Goal: Task Accomplishment & Management: Complete application form

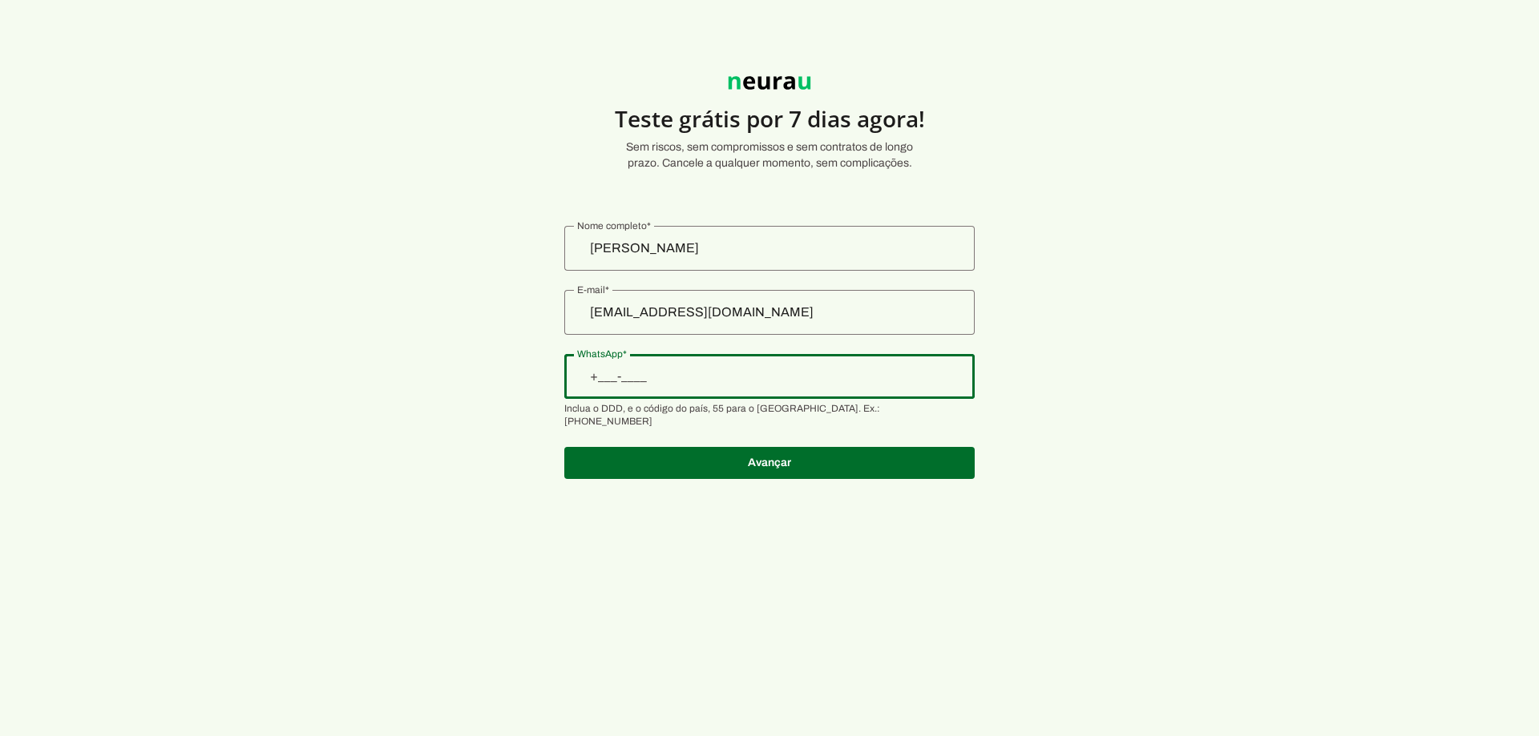
click at [744, 385] on input "WhatsApp" at bounding box center [769, 376] width 385 height 19
type input "+1(___)___-____"
type input "[PHONE_NUMBER]"
click at [1050, 386] on section "Teste grátis por 7 dias agora! Sem riscos, sem compromissos e sem contratos de …" at bounding box center [769, 268] width 1539 height 460
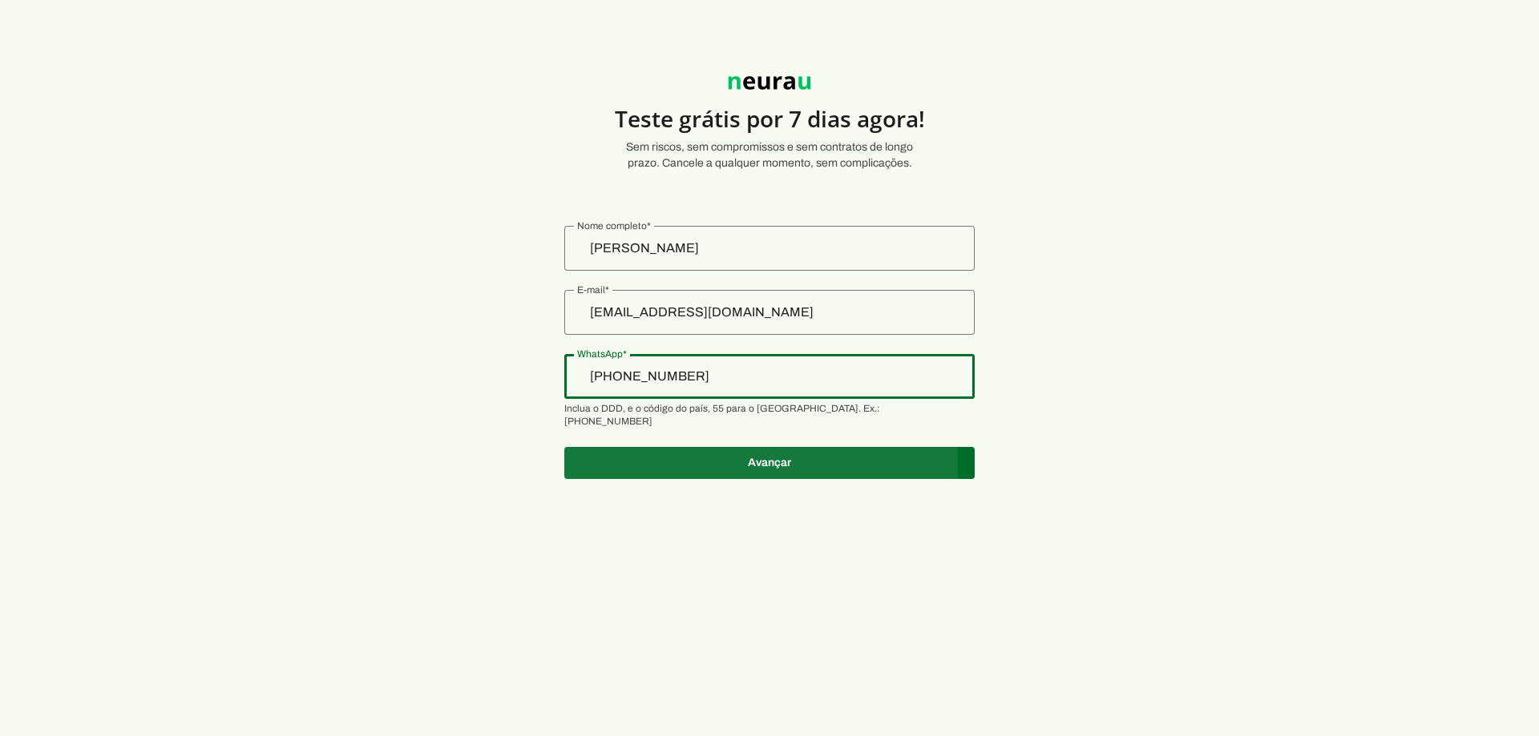
type md-outlined-text-field "[PHONE_NUMBER]"
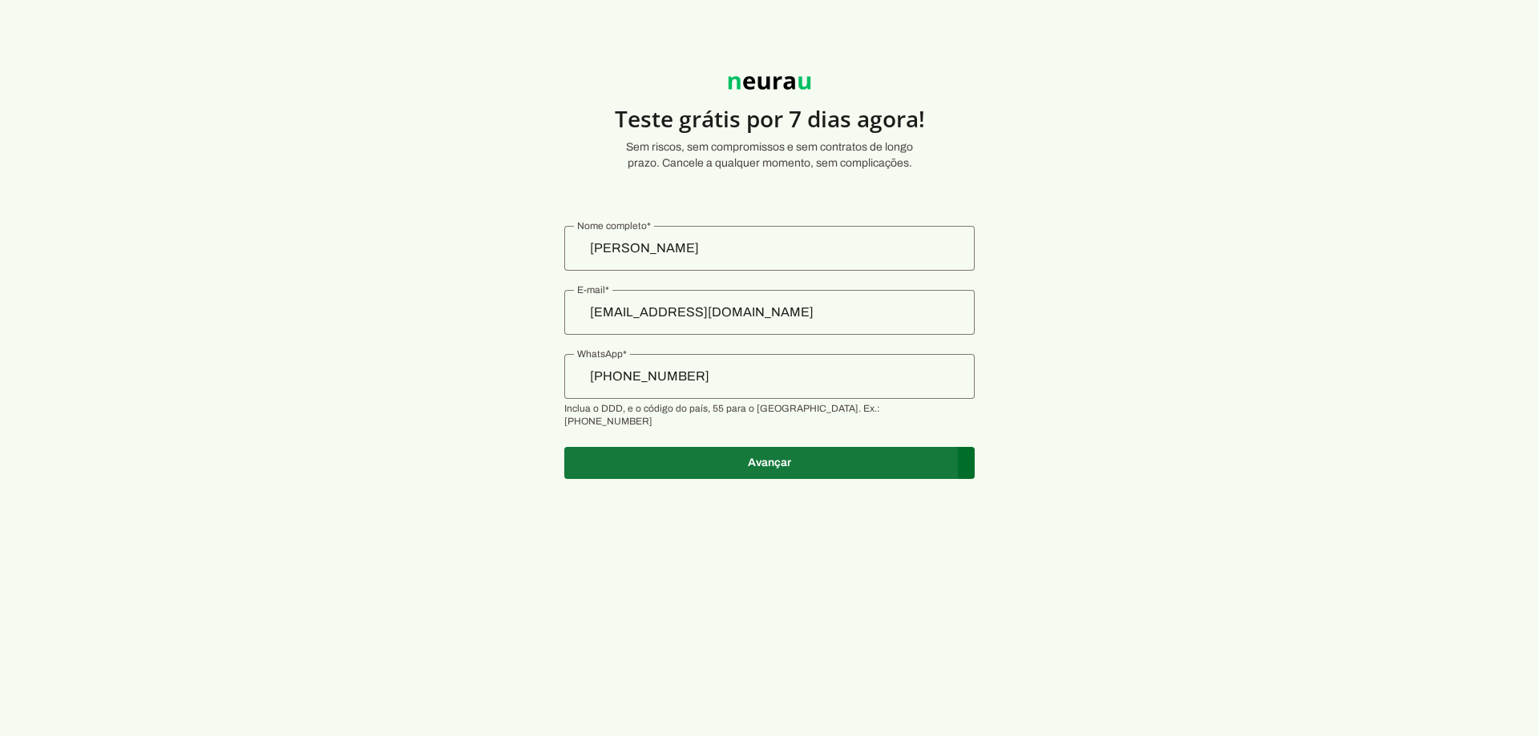
click at [904, 450] on span at bounding box center [769, 463] width 410 height 38
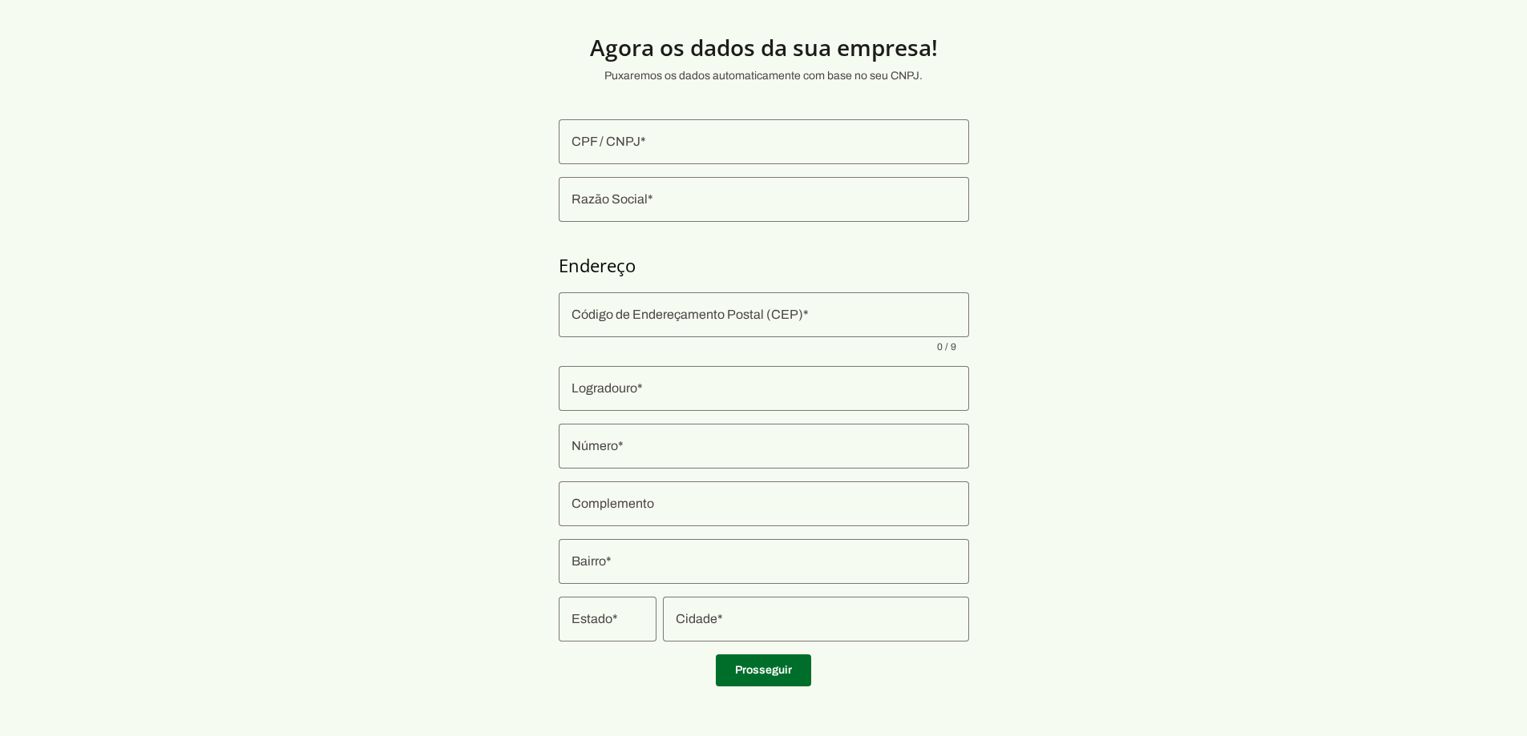
scroll to position [36, 0]
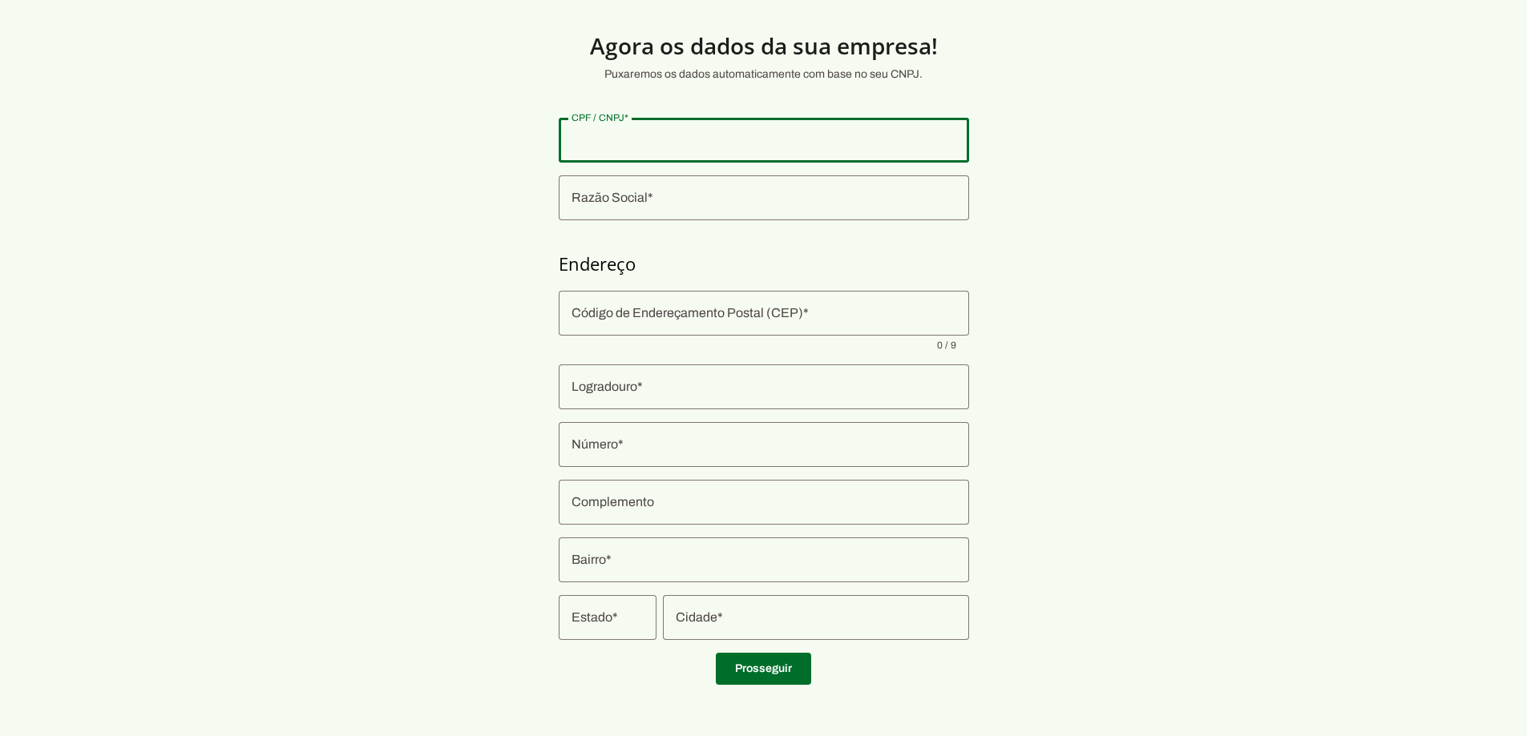
click at [755, 148] on input "CPF / CNPJ" at bounding box center [763, 140] width 385 height 19
type input "433.662.408-90"
type md-outlined-text-field "433.662.408-90"
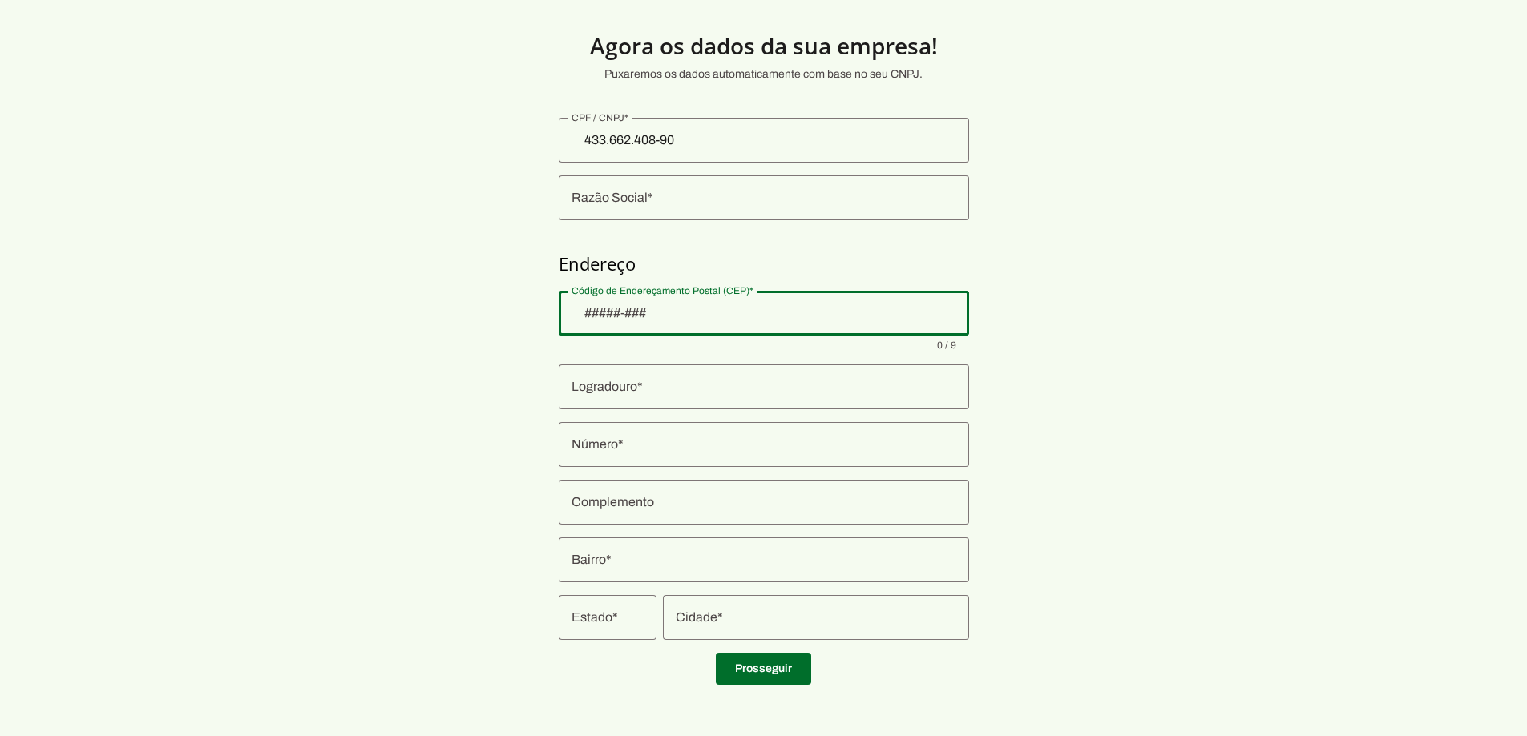
click at [725, 300] on div at bounding box center [764, 313] width 410 height 45
type input "11075-720"
type md-outlined-text-field "11075-720"
click at [717, 385] on input "Logradouro" at bounding box center [763, 386] width 385 height 19
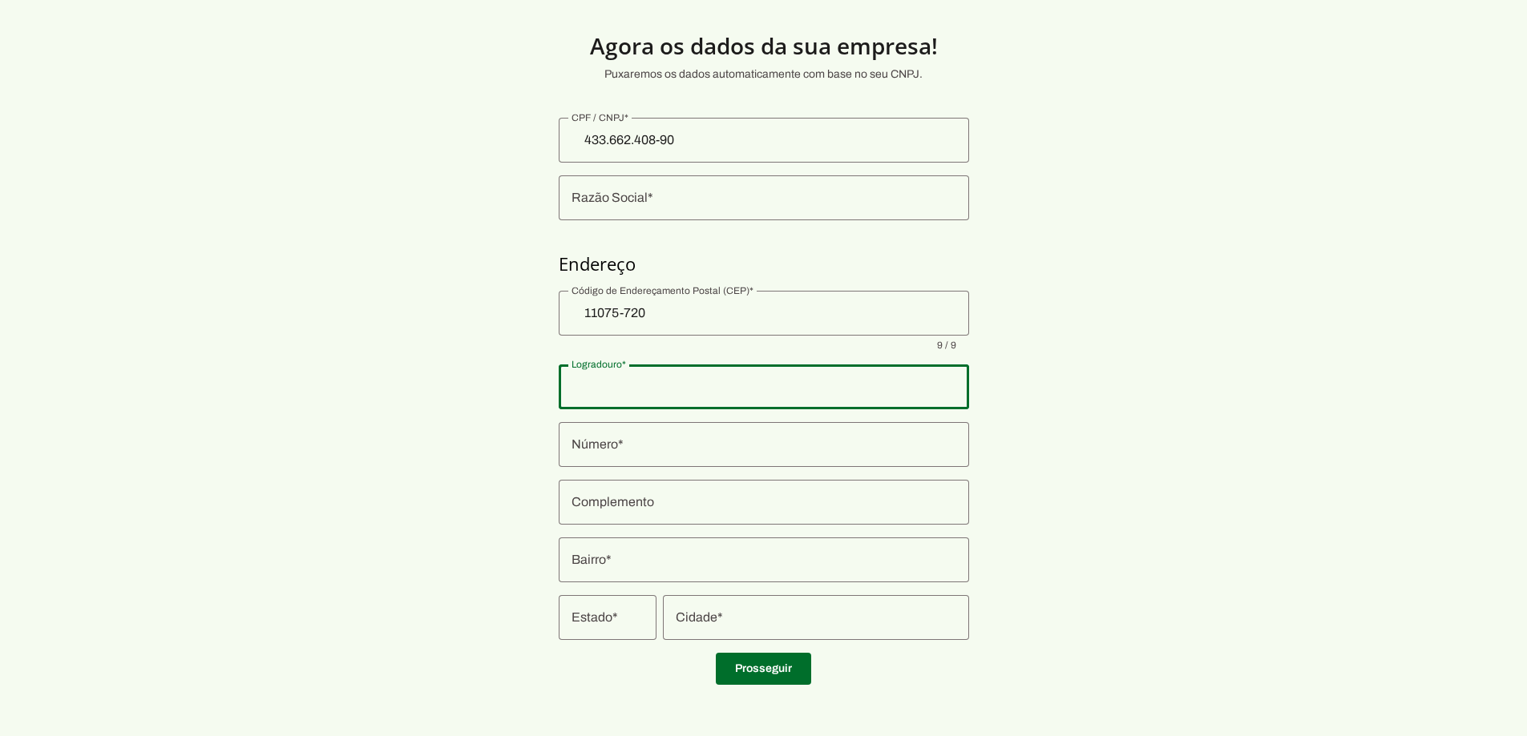
type input "[PERSON_NAME] [PERSON_NAME]"
type md-outlined-text-field "[PERSON_NAME] [PERSON_NAME]"
type input "11075-720"
type input "32"
type md-outlined-text-field "32"
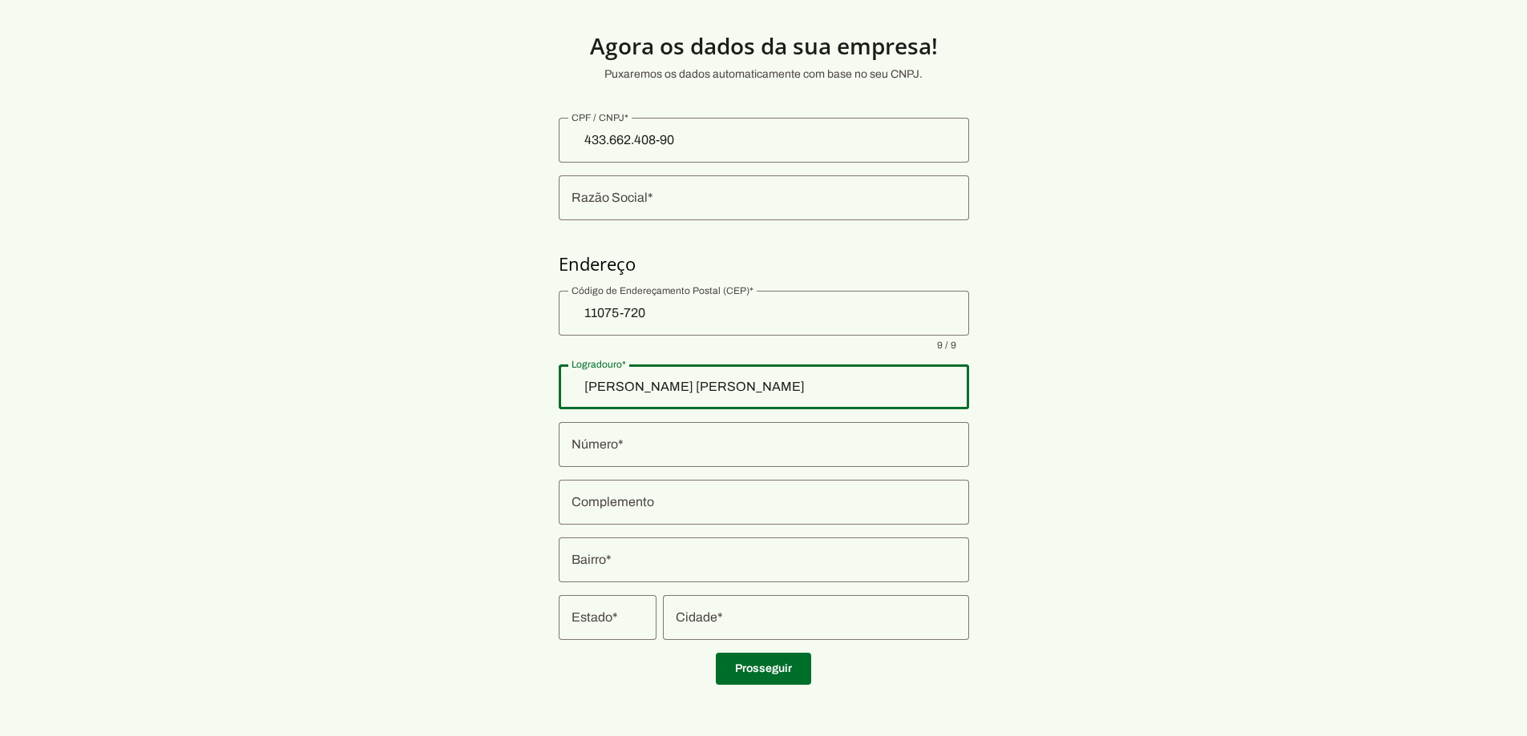
type input "[GEOGRAPHIC_DATA]"
type md-outlined-text-field "[GEOGRAPHIC_DATA]"
type input "[PERSON_NAME]"
type md-outlined-text-field "[PERSON_NAME]"
type input "SP"
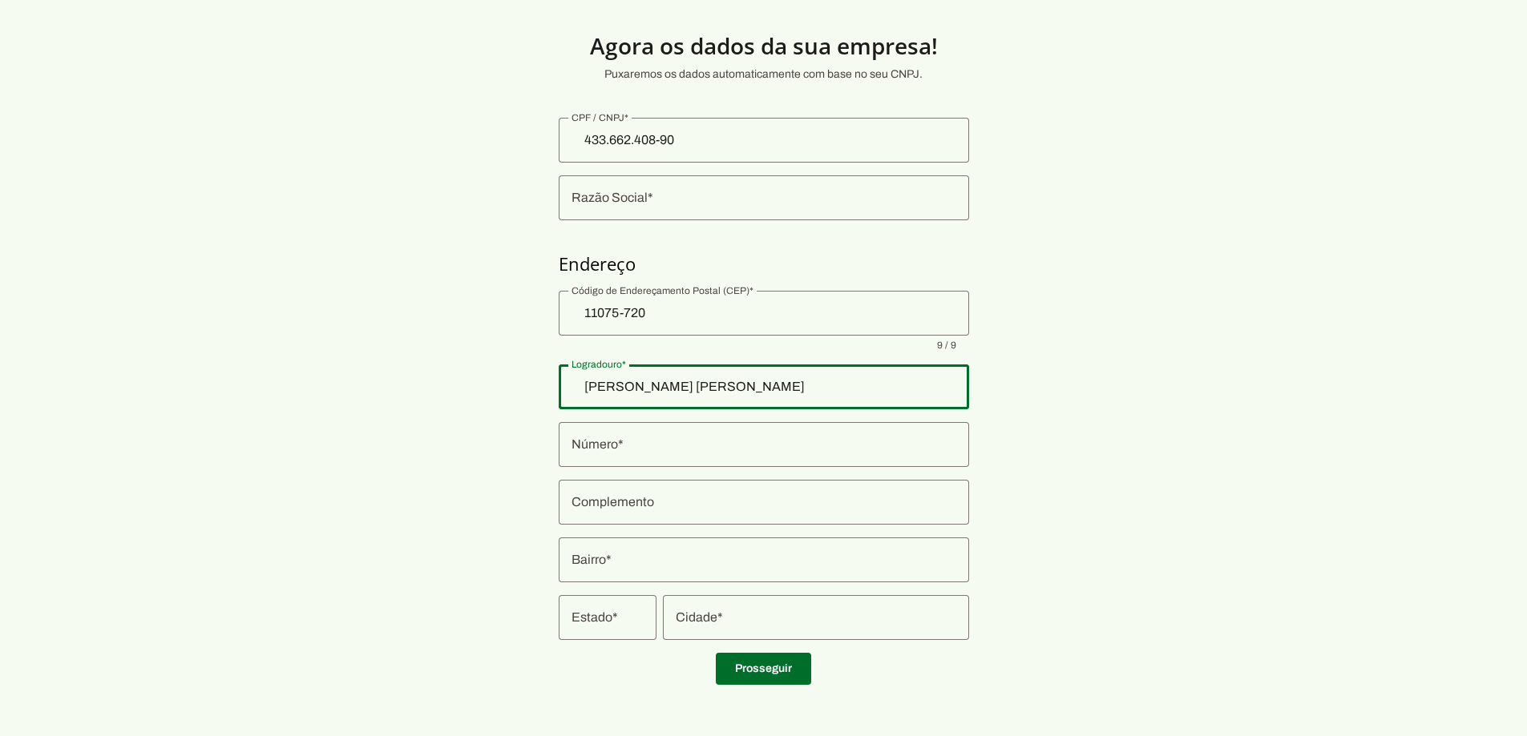
type md-outlined-text-field "SP"
type input "11075-720"
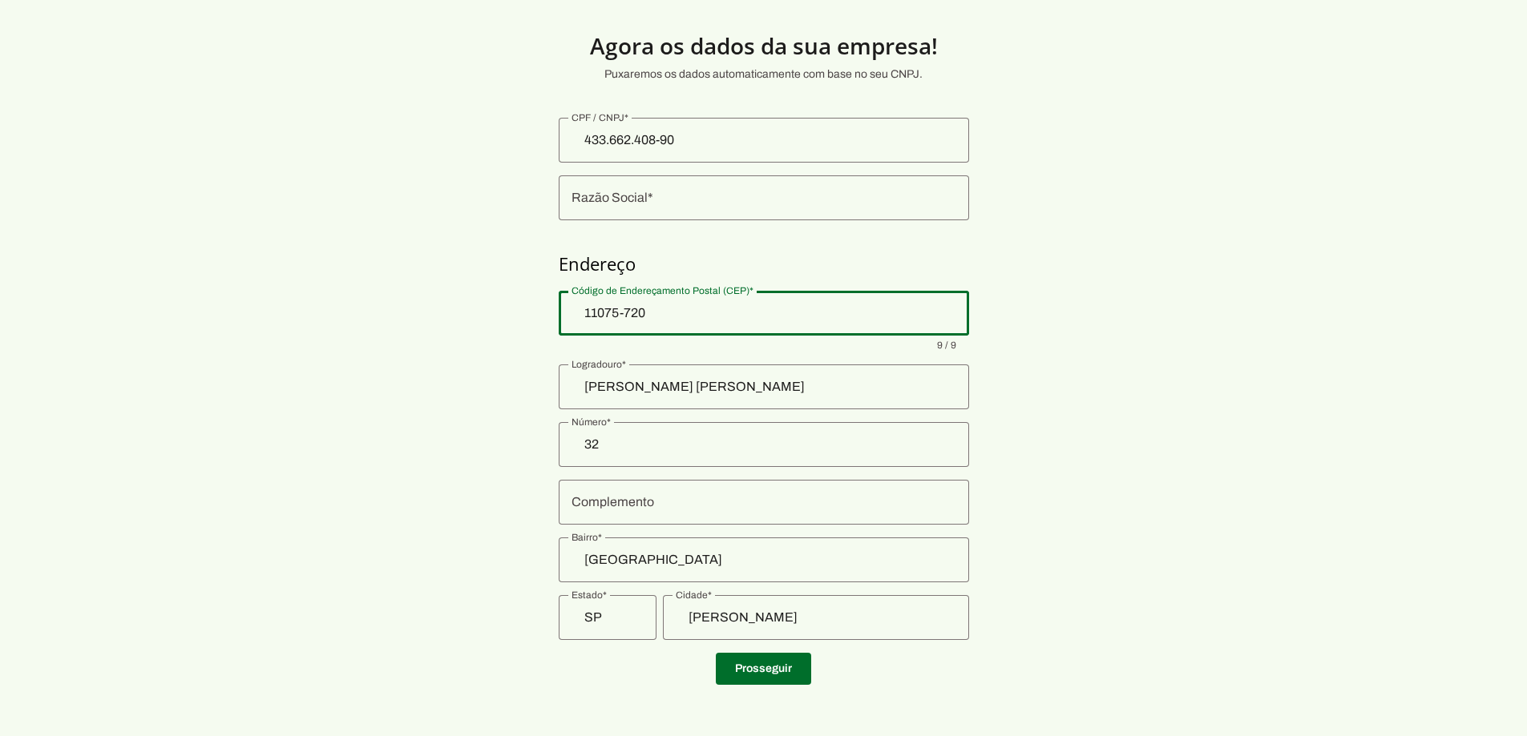
click at [655, 450] on input "32" at bounding box center [763, 444] width 385 height 19
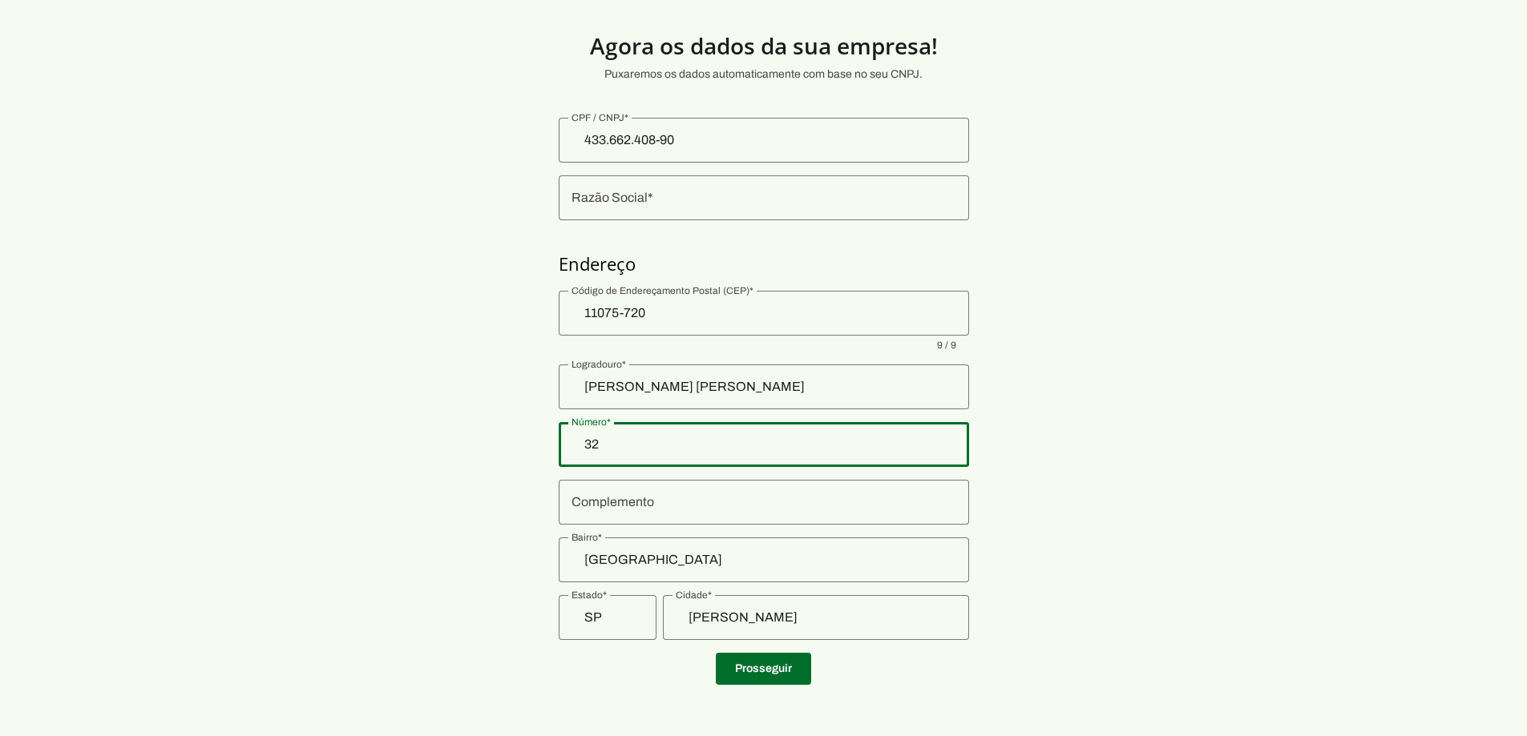
click at [655, 450] on input "32" at bounding box center [763, 444] width 385 height 19
click at [640, 448] on input "32" at bounding box center [763, 444] width 385 height 19
type input "3"
type input "99"
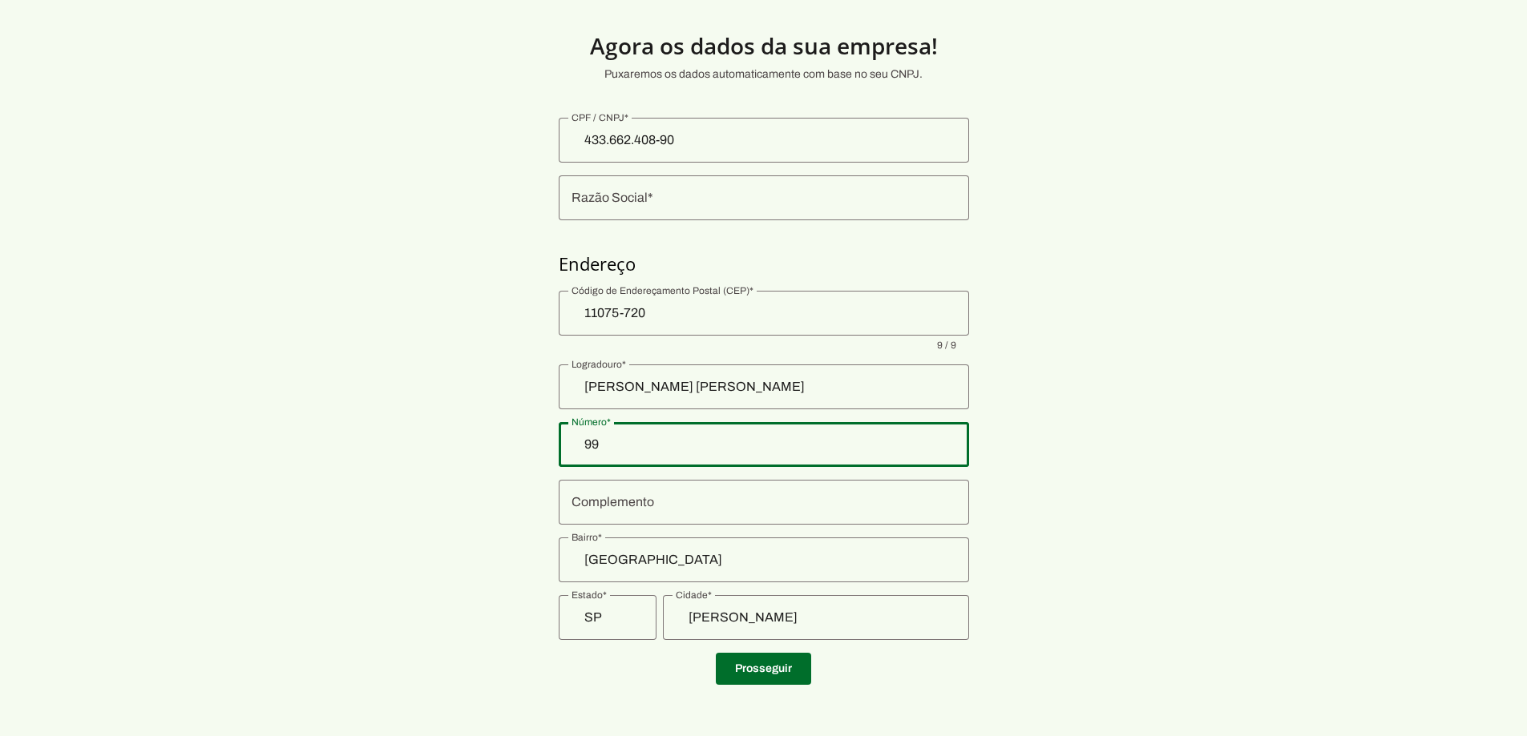
type md-outlined-text-field "99"
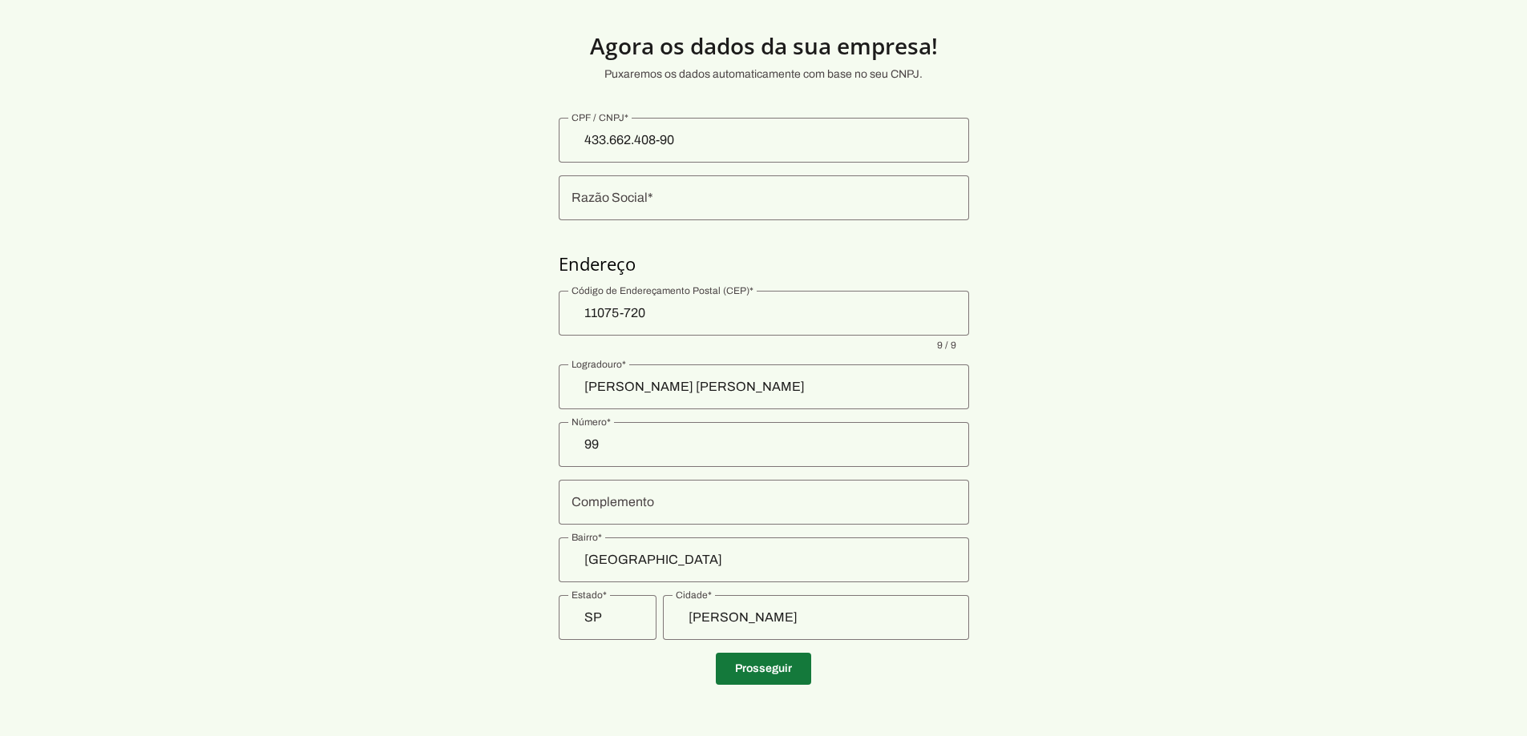
click at [765, 670] on span at bounding box center [763, 669] width 95 height 38
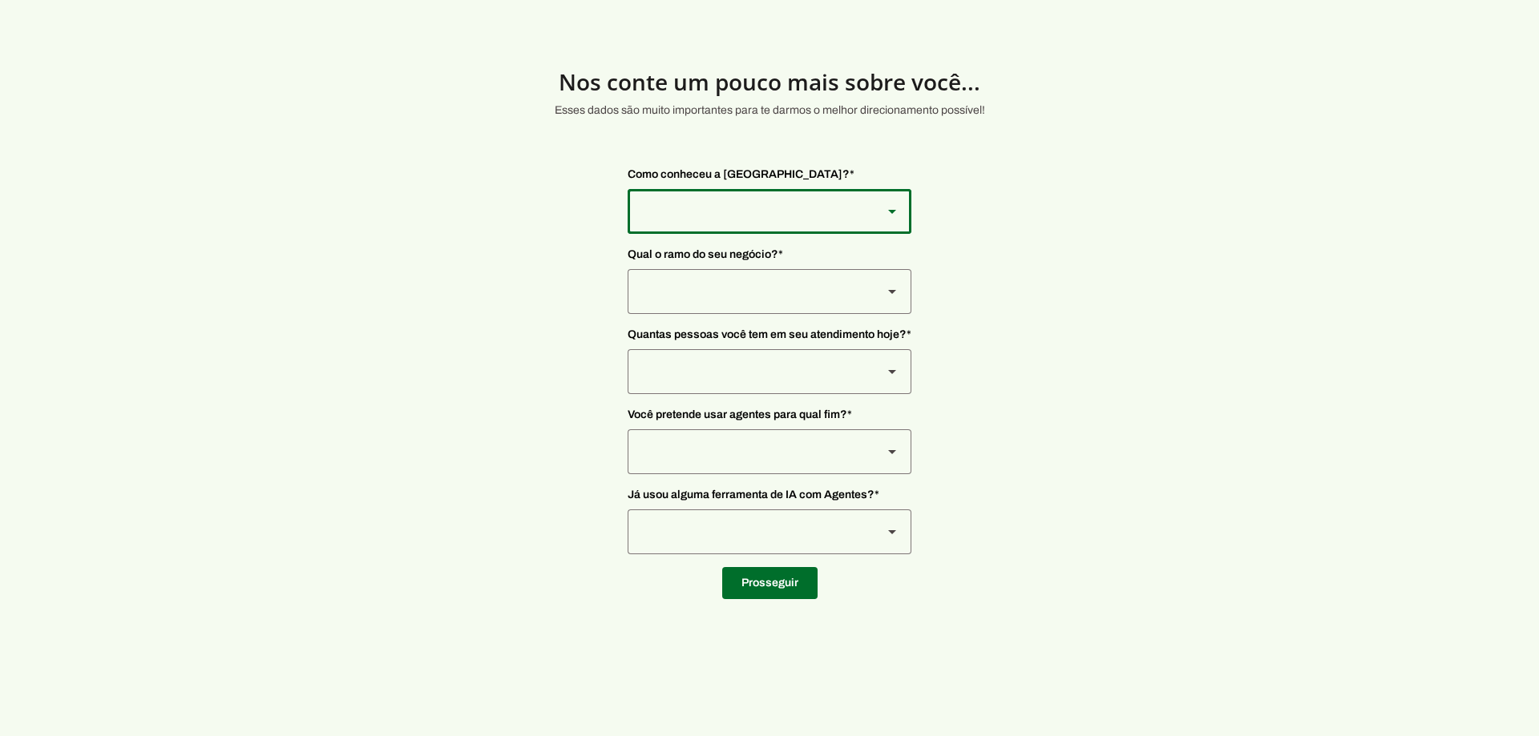
click at [893, 220] on slot at bounding box center [891, 211] width 19 height 19
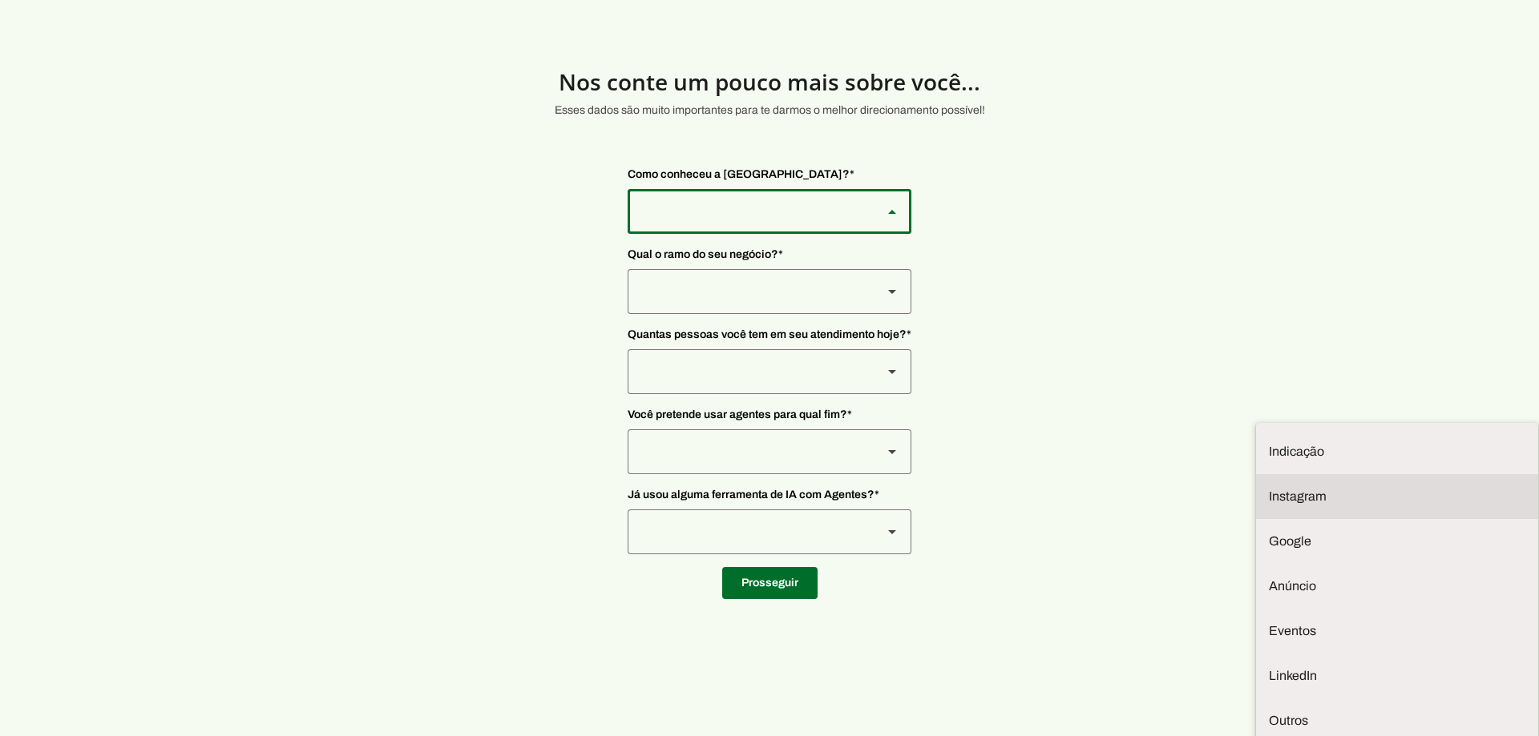
click at [1268, 487] on slot at bounding box center [1396, 496] width 256 height 19
type md-outlined-select "SqiumnrPQyqUQpijGxgf"
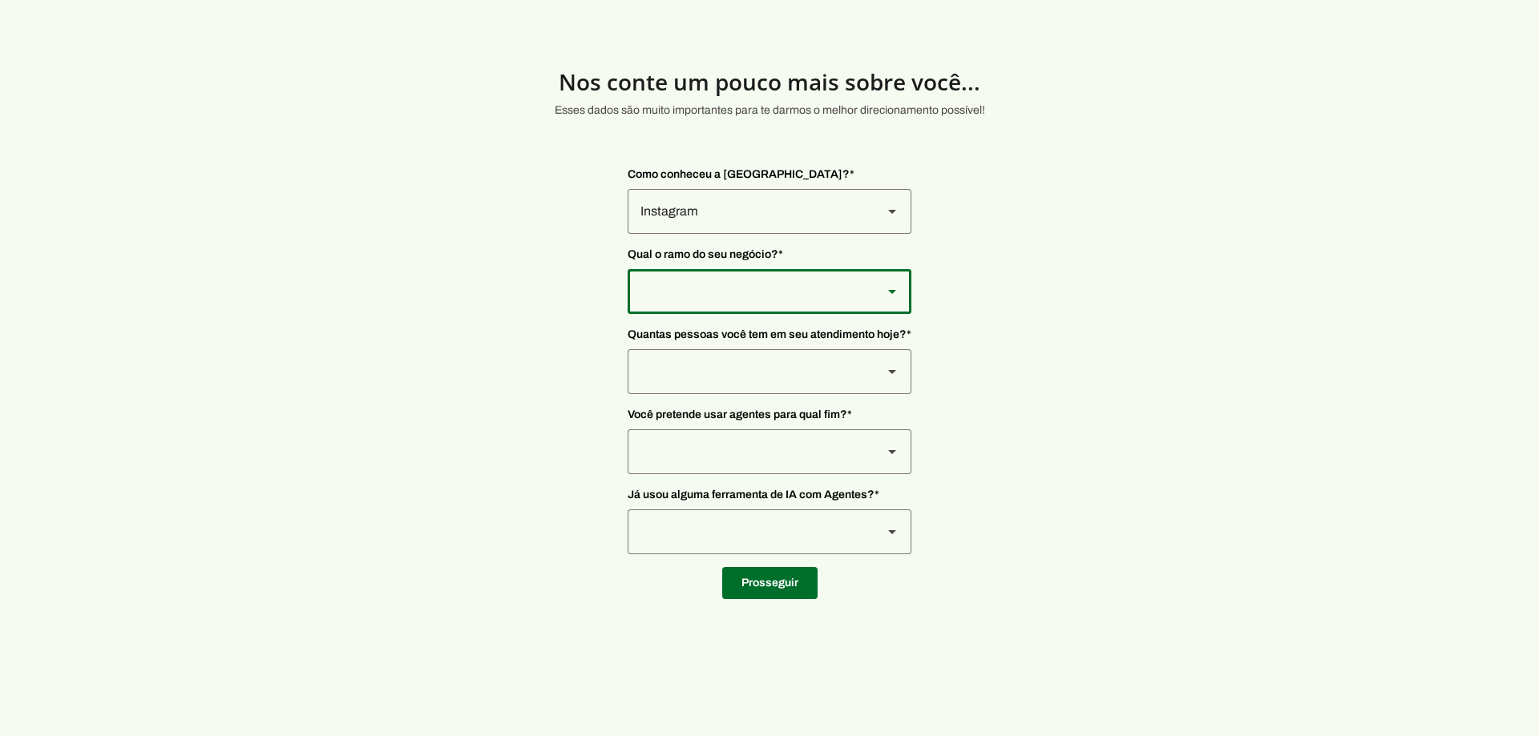
click at [874, 295] on div at bounding box center [769, 291] width 284 height 45
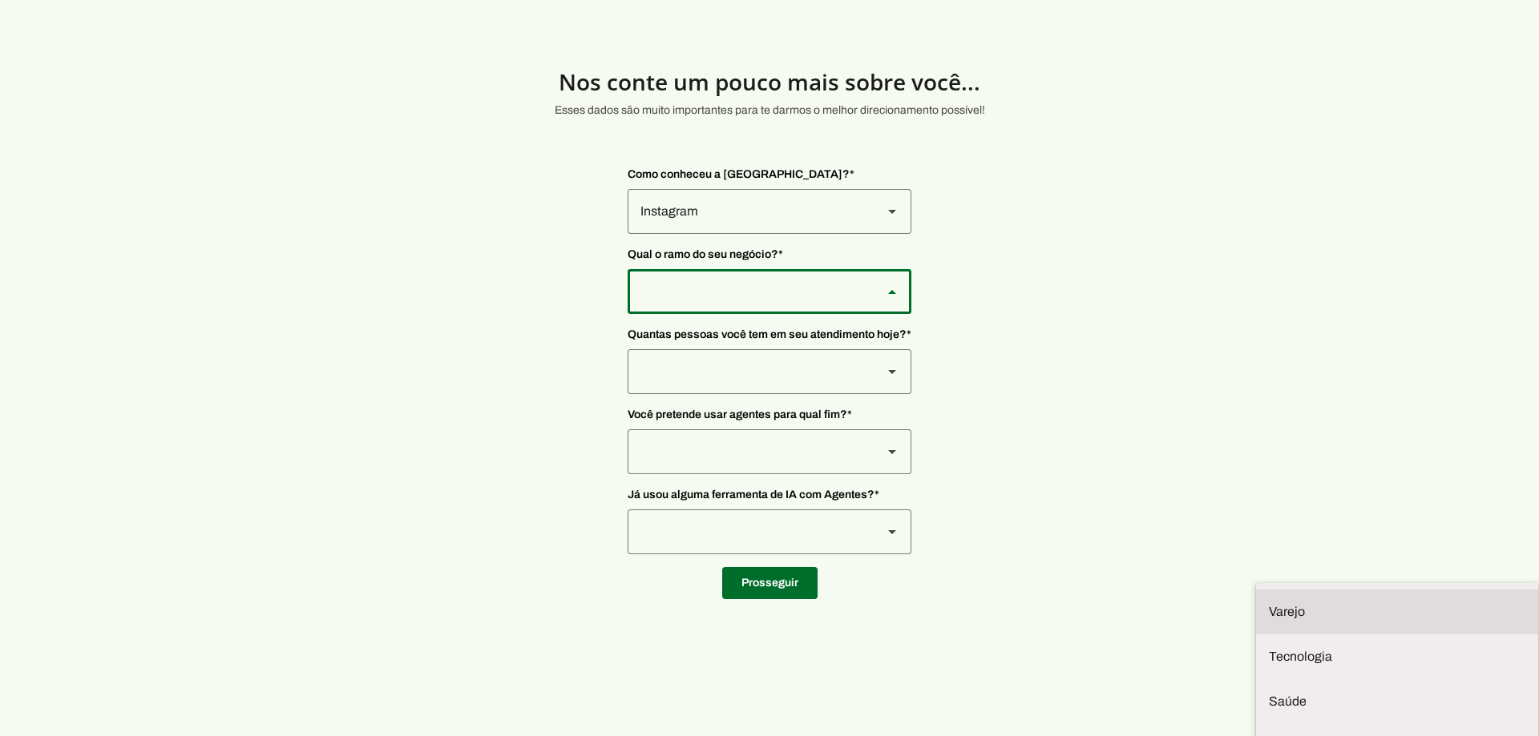
click at [1268, 603] on slot at bounding box center [1396, 612] width 256 height 19
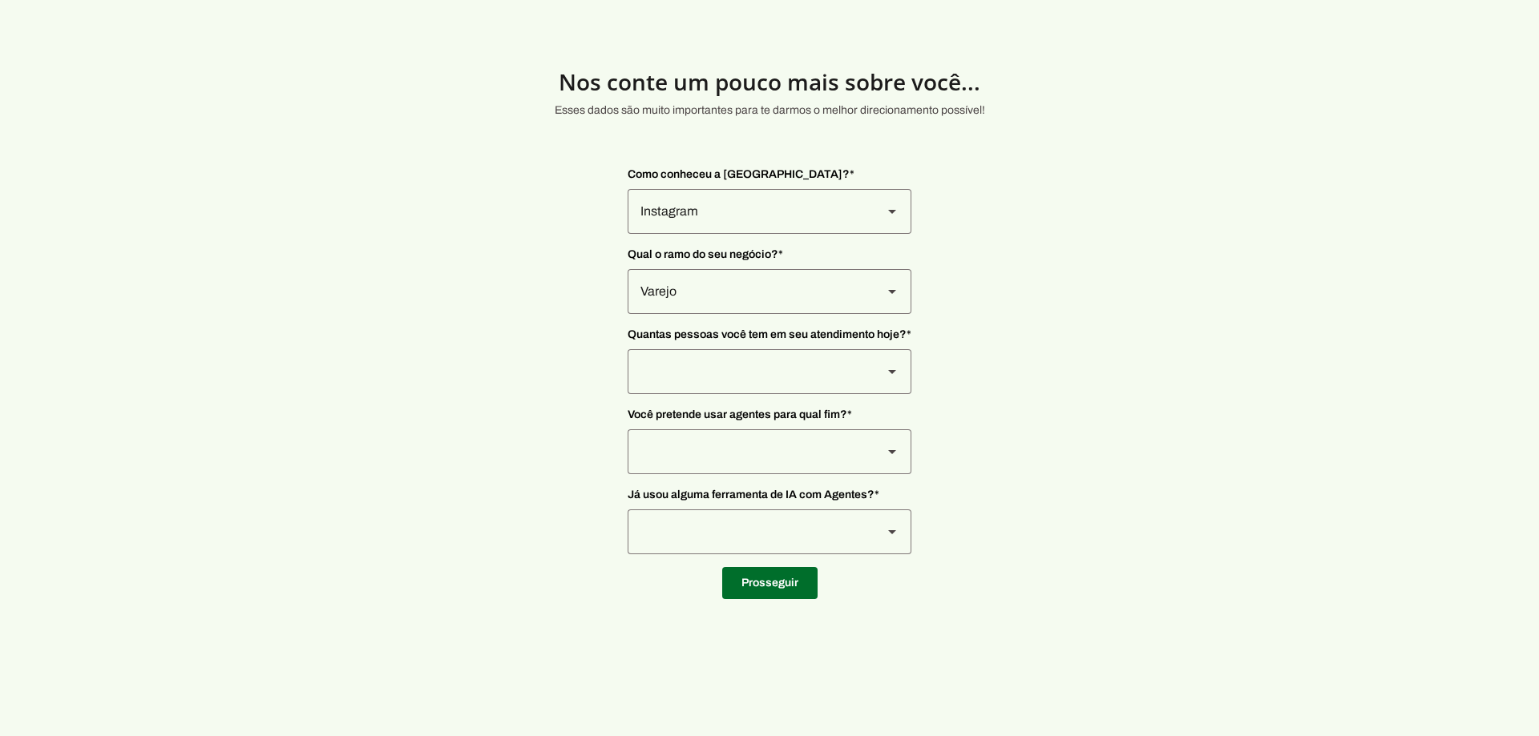
click at [870, 341] on div "Como conheceu a [GEOGRAPHIC_DATA]? * Indicação Instagram Google [GEOGRAPHIC_DAT…" at bounding box center [769, 360] width 284 height 413
click at [873, 297] on div "Varejo" at bounding box center [769, 291] width 284 height 45
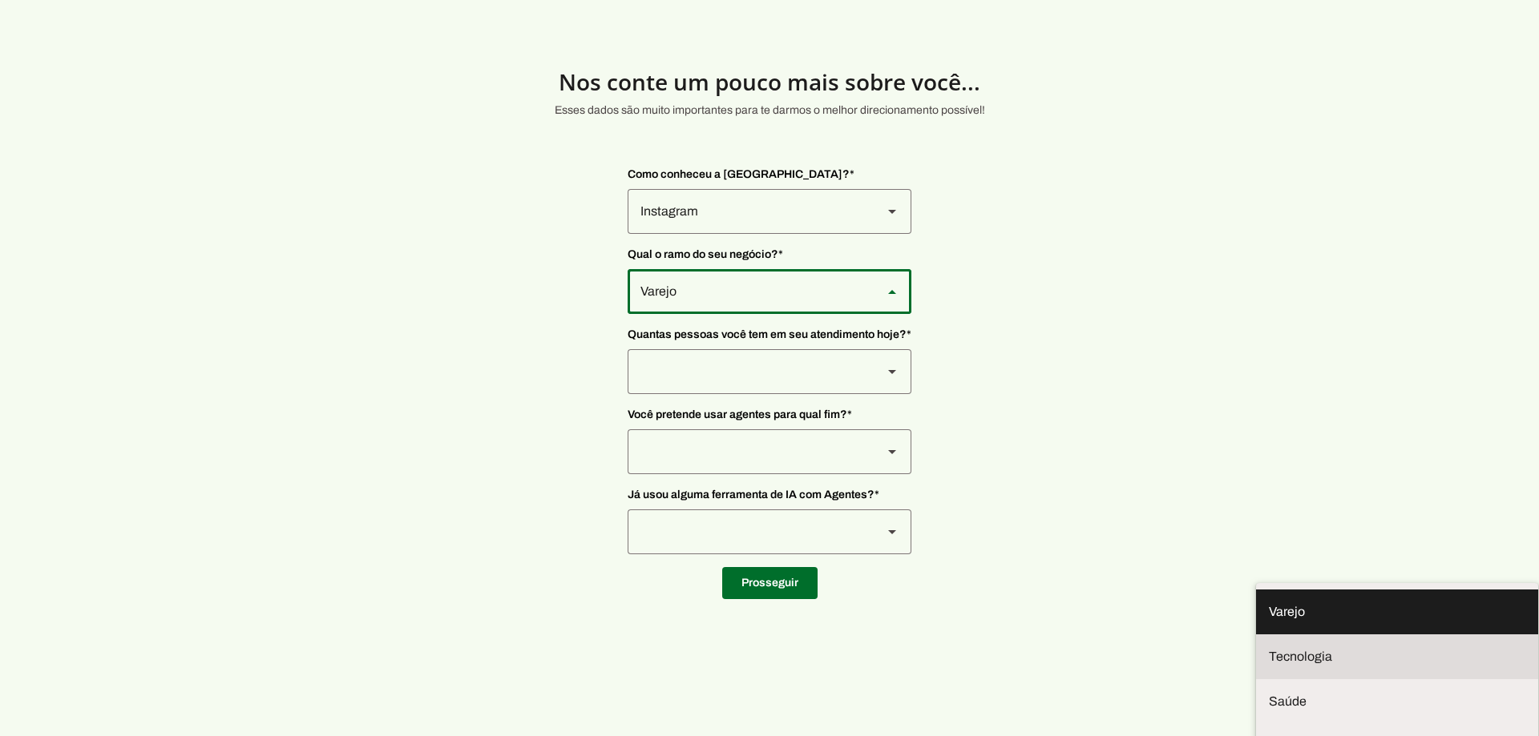
click at [1256, 635] on md-item "Tecnologia" at bounding box center [1397, 657] width 282 height 45
type md-outlined-select "yMXRdQFYaeQlqGHqqohr"
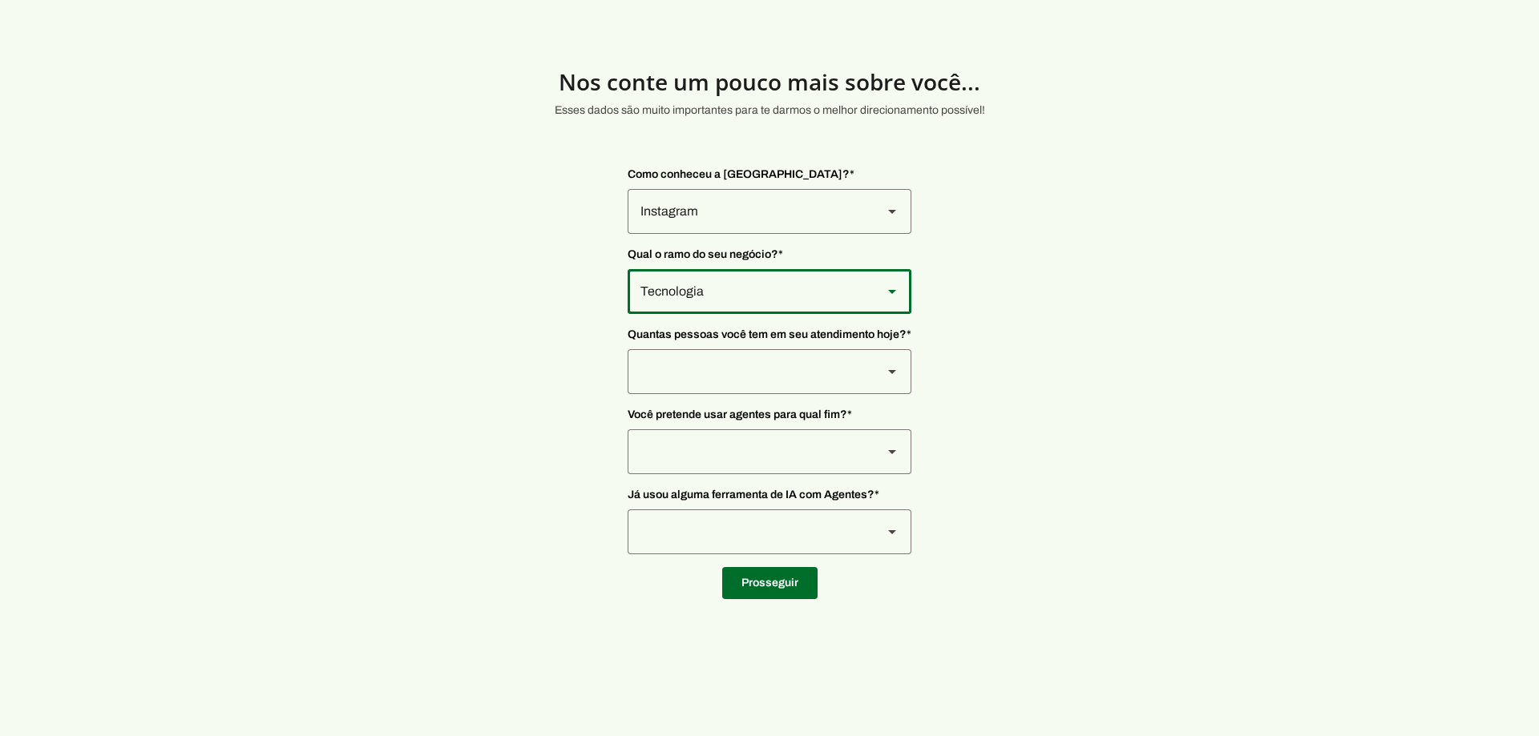
drag, startPoint x: 688, startPoint y: 337, endPoint x: 834, endPoint y: 339, distance: 146.7
click at [834, 339] on span "Quantas pessoas você tem em seu atendimento hoje? *" at bounding box center [769, 335] width 284 height 16
click at [851, 337] on span "Quantas pessoas você tem em seu atendimento hoje? *" at bounding box center [769, 335] width 284 height 16
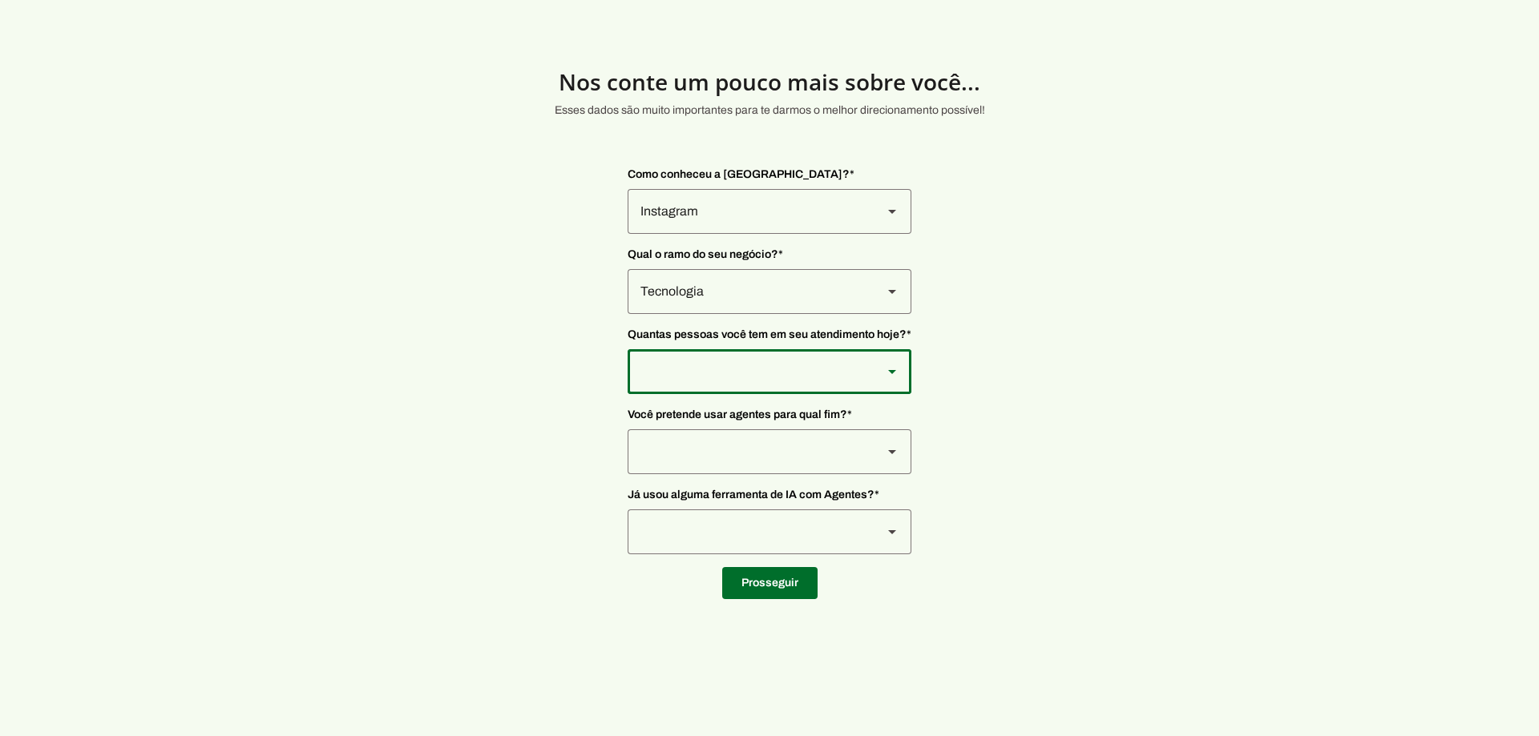
click at [892, 370] on icon at bounding box center [892, 372] width 8 height 4
type md-outlined-select "yHmeUixsC5IlBgFUkJwN"
click at [873, 448] on div at bounding box center [769, 452] width 284 height 45
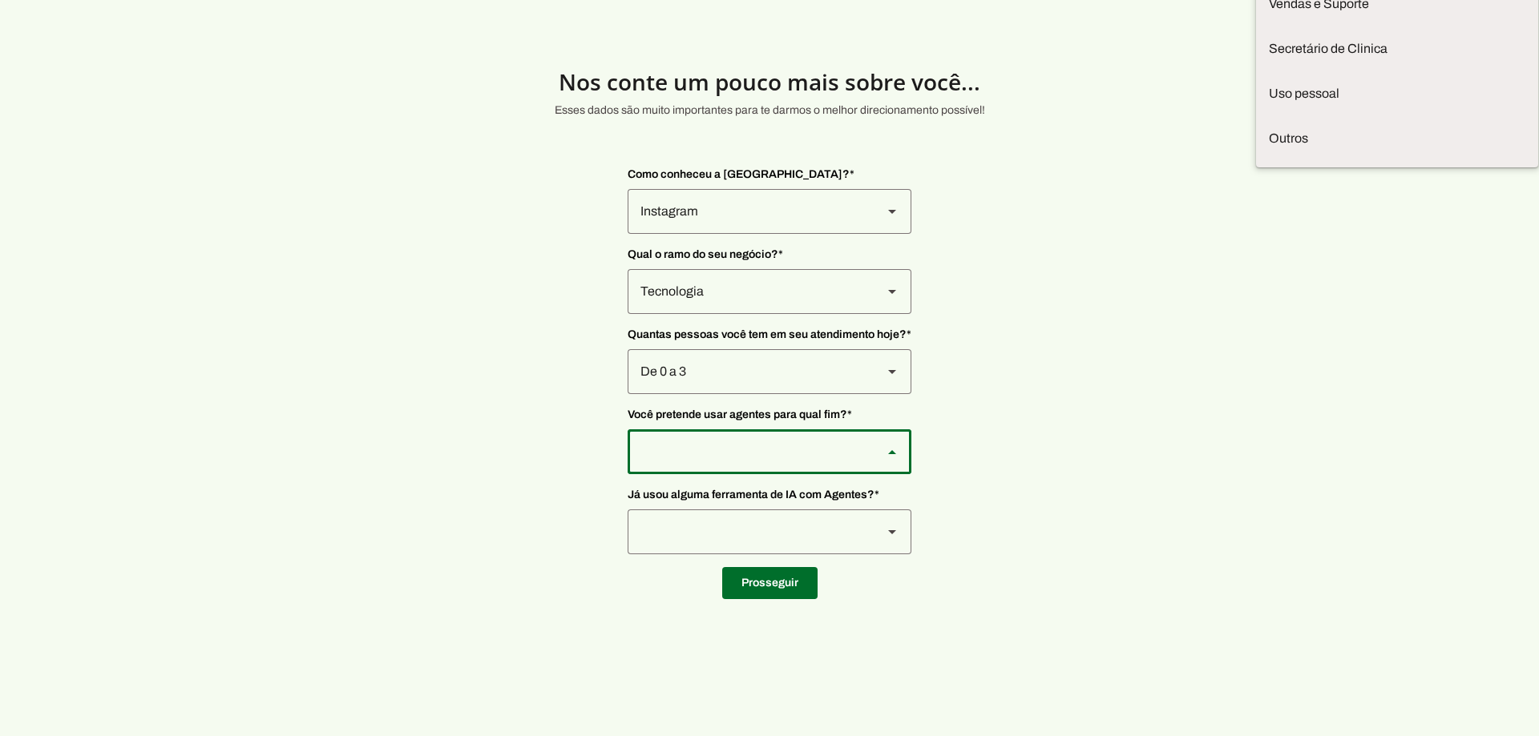
type md-outlined-select "F7ie3OCOKWbmhu0VXrjC"
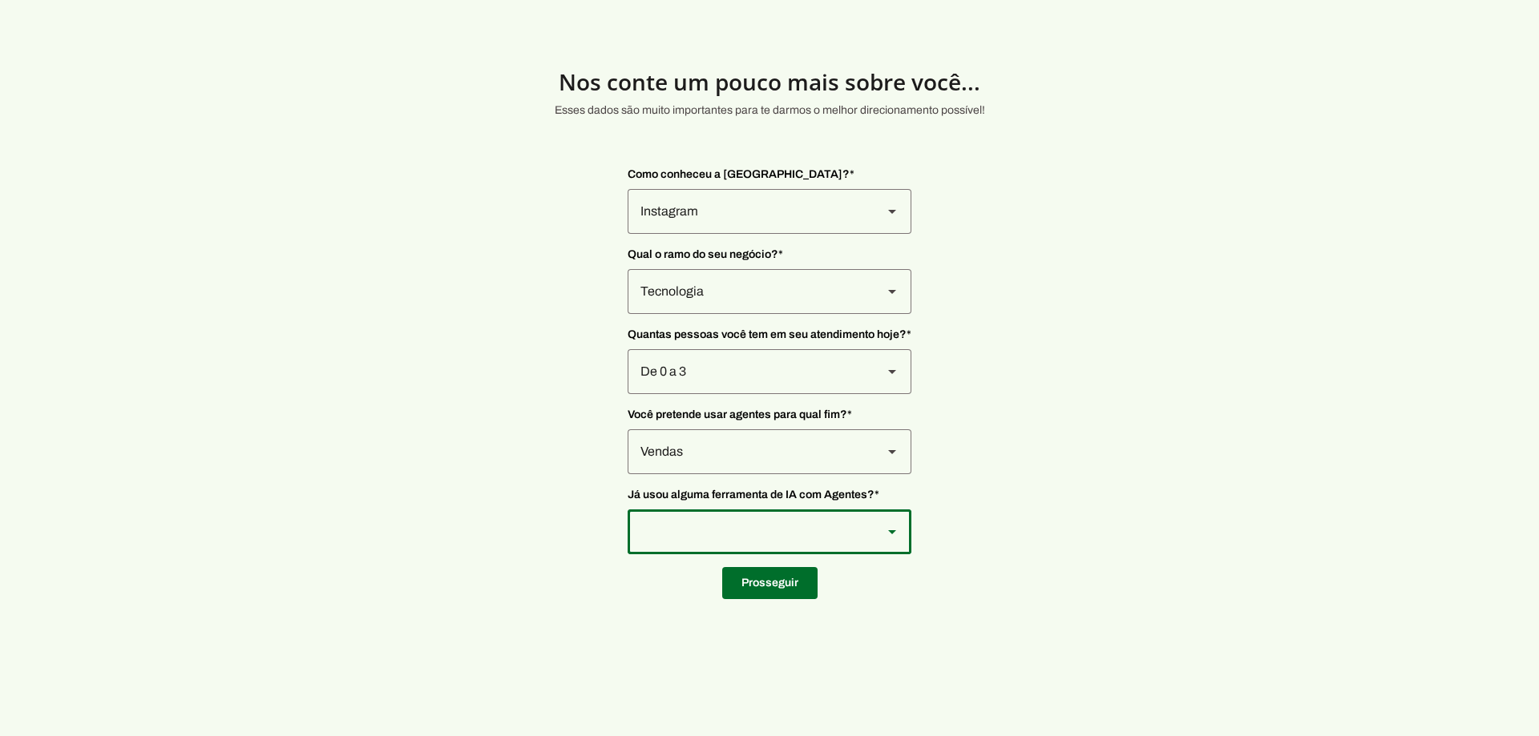
click at [863, 538] on div at bounding box center [748, 532] width 242 height 45
type md-outlined-select "VW4vzTVOoC6mj29ueI2H"
click at [787, 587] on span at bounding box center [769, 583] width 95 height 38
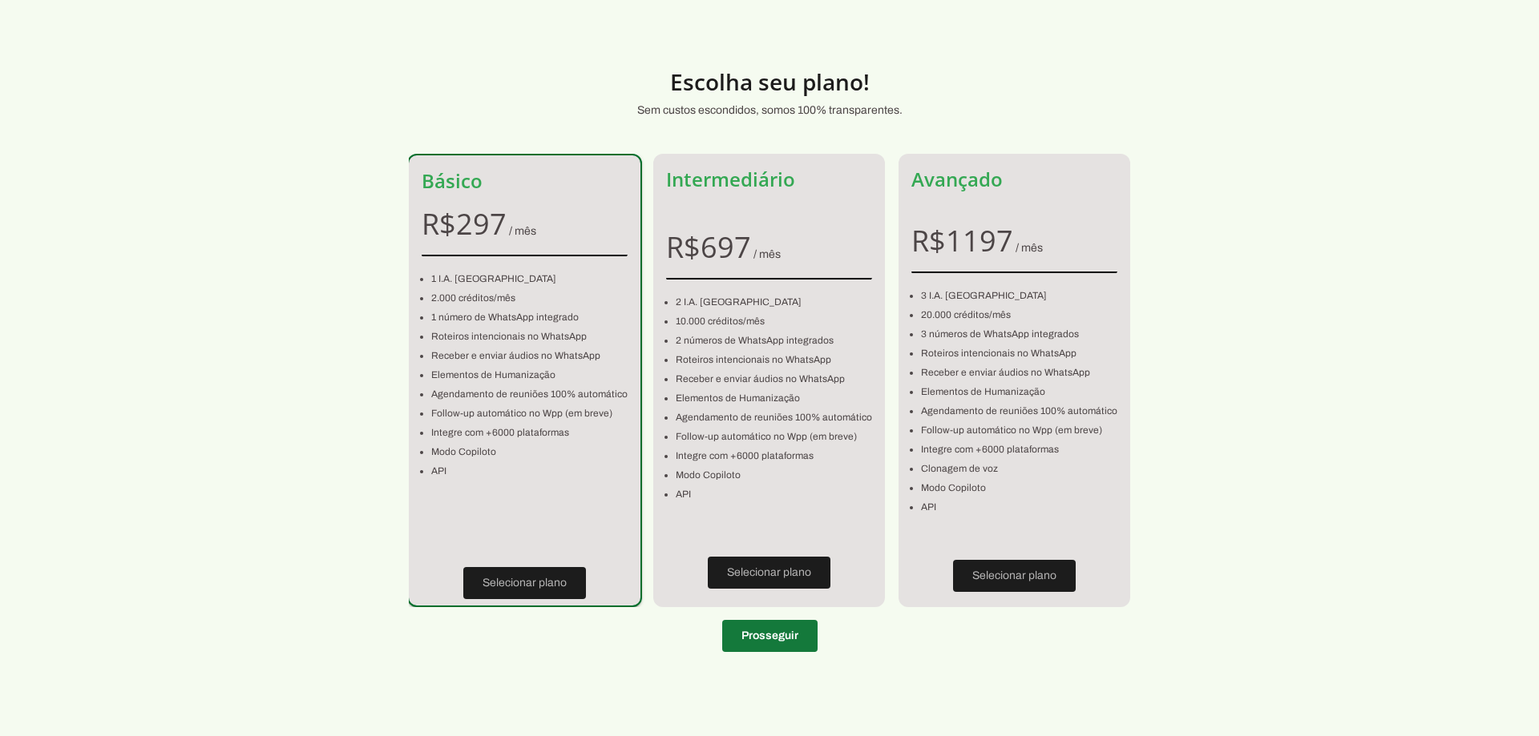
click at [769, 640] on span at bounding box center [769, 636] width 95 height 38
type input "11075-720"
type input "[PERSON_NAME] [PERSON_NAME]"
type input "99"
type input "[GEOGRAPHIC_DATA]"
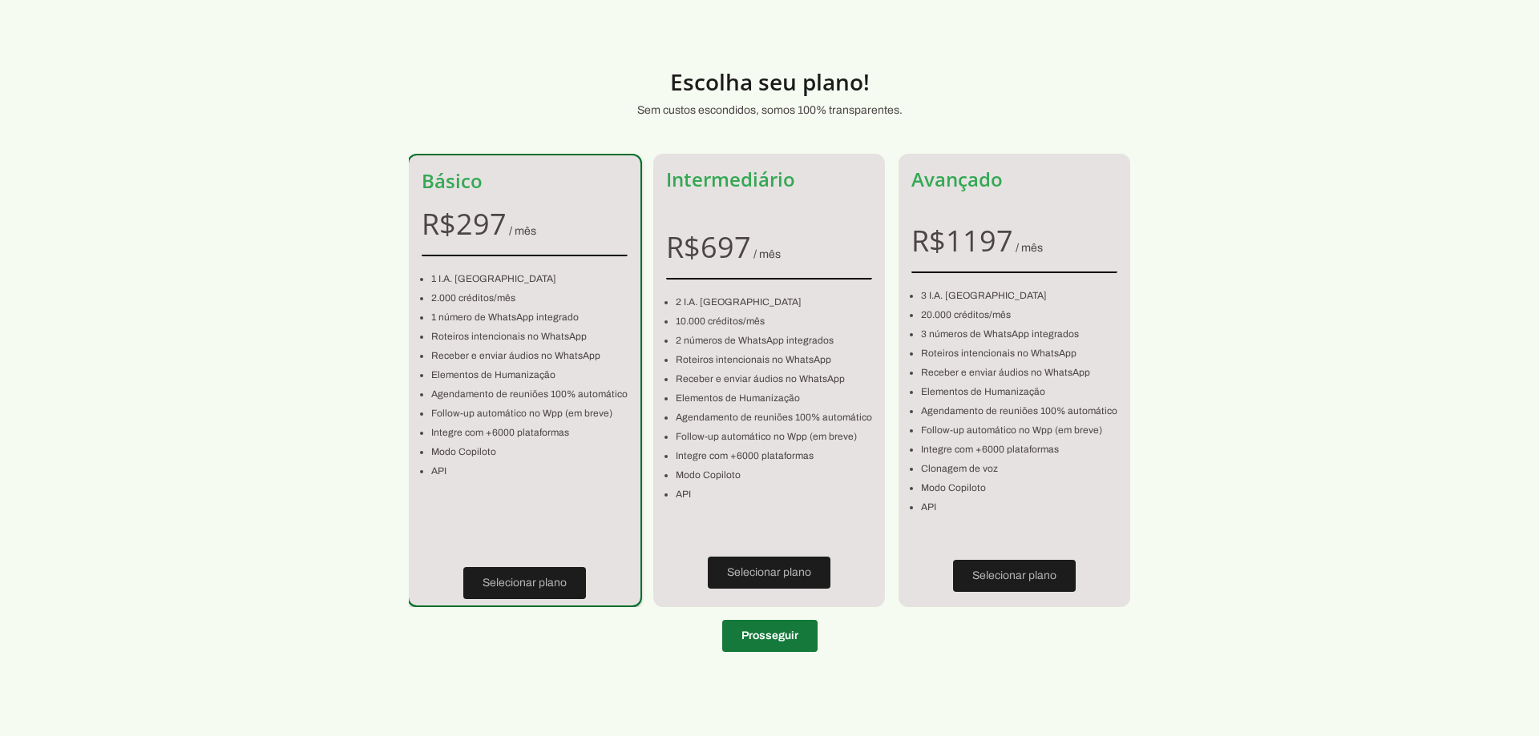
type input "[PERSON_NAME]"
type input "SP"
type input "433.662.408-90"
type input "[PHONE_NUMBER]"
